Goal: Transaction & Acquisition: Obtain resource

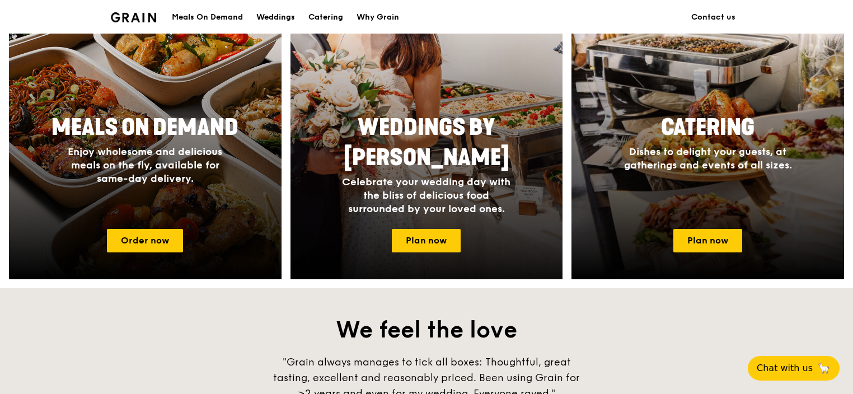
scroll to position [541, 0]
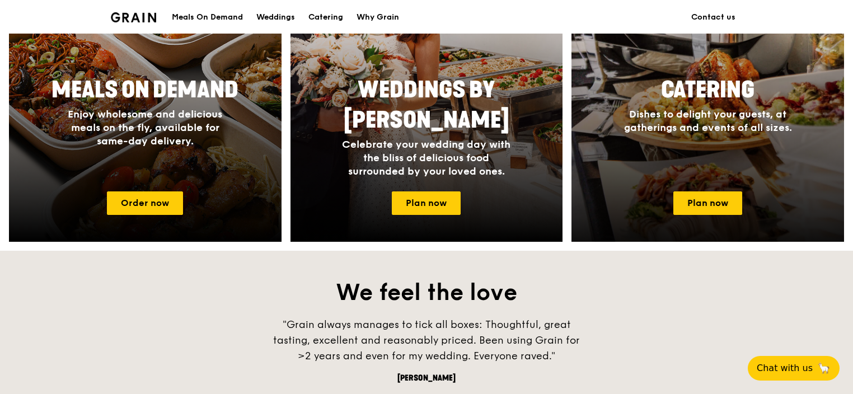
click at [710, 222] on div at bounding box center [707, 79] width 299 height 358
click at [711, 205] on link "Plan now" at bounding box center [707, 203] width 69 height 24
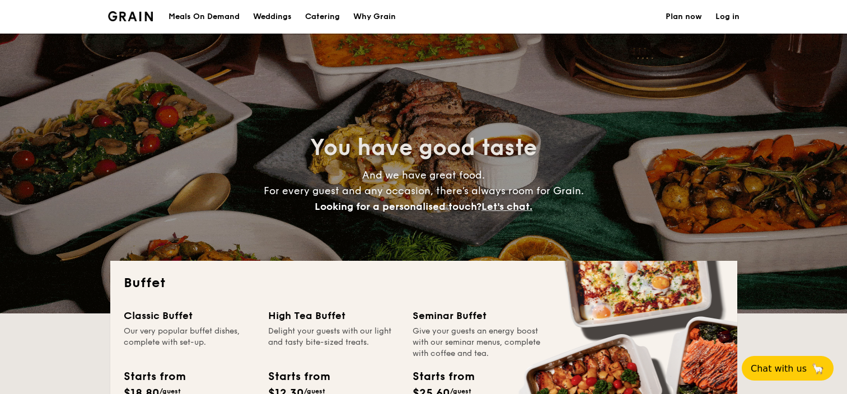
select select
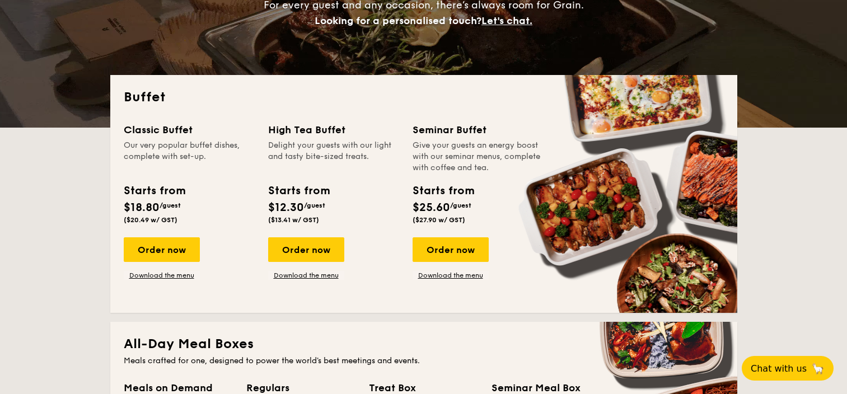
scroll to position [186, 0]
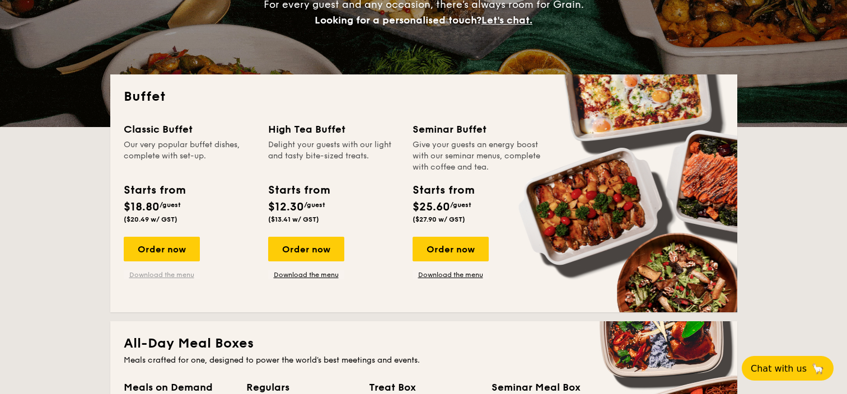
click at [156, 274] on link "Download the menu" at bounding box center [162, 274] width 76 height 9
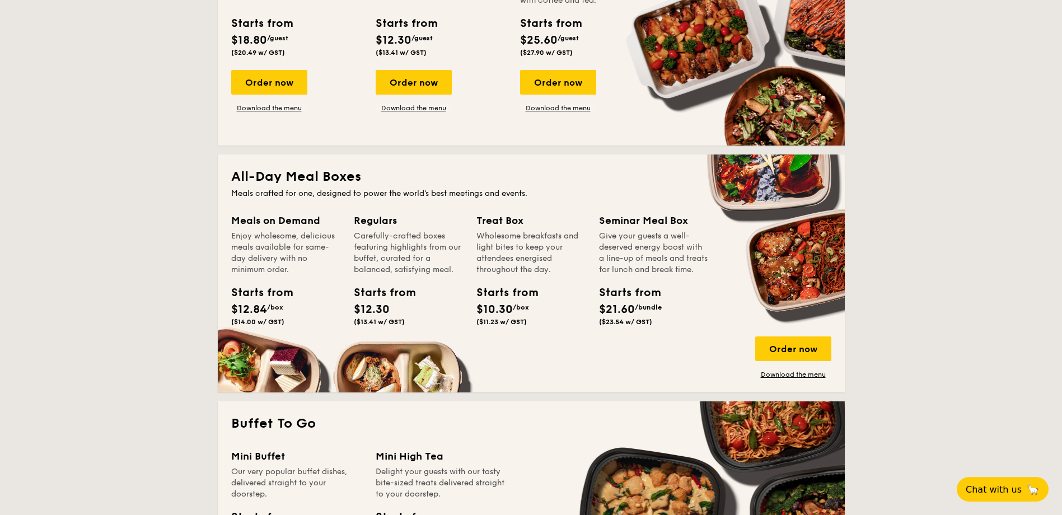
scroll to position [355, 0]
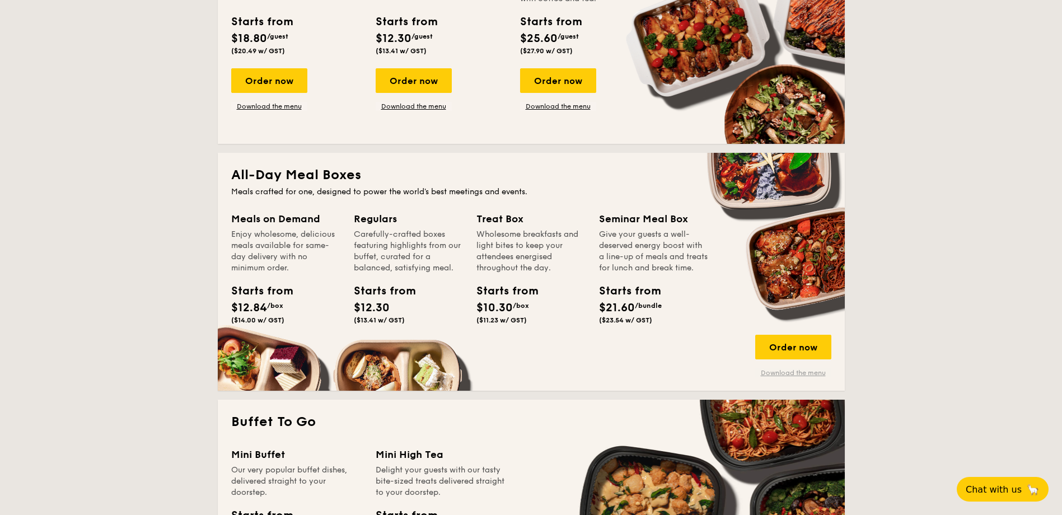
click at [791, 375] on link "Download the menu" at bounding box center [793, 372] width 76 height 9
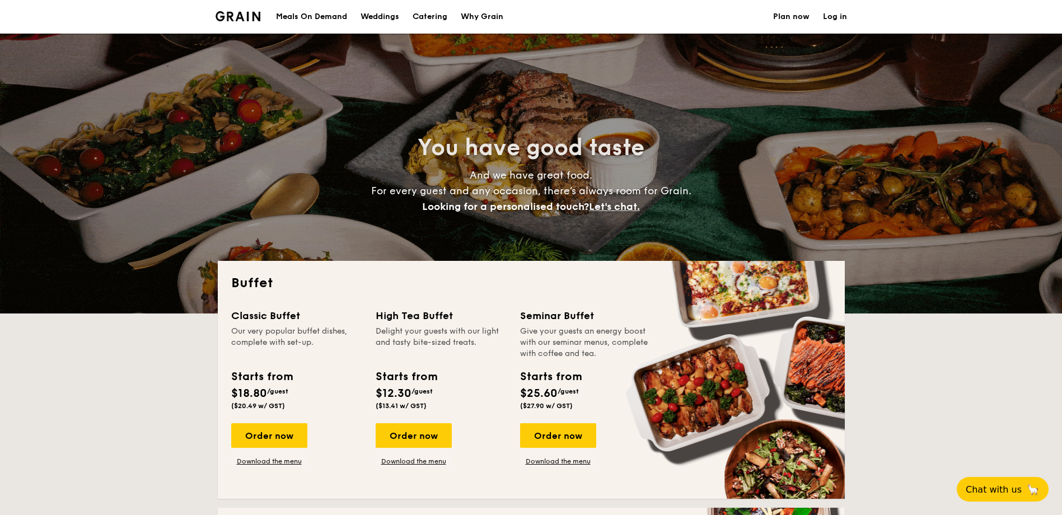
select select
